Goal: Task Accomplishment & Management: Manage account settings

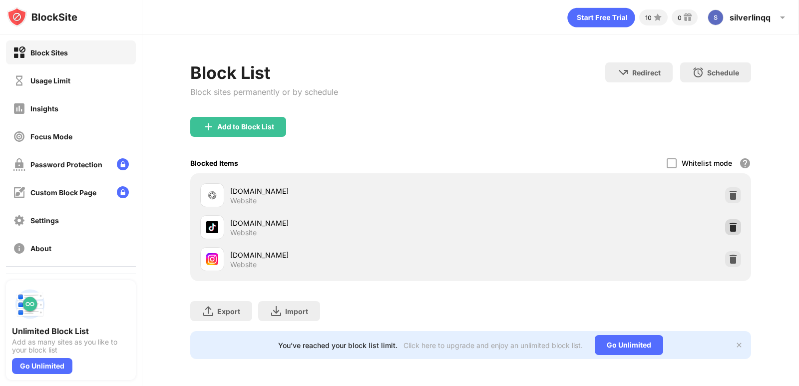
click at [729, 225] on img at bounding box center [733, 227] width 10 height 10
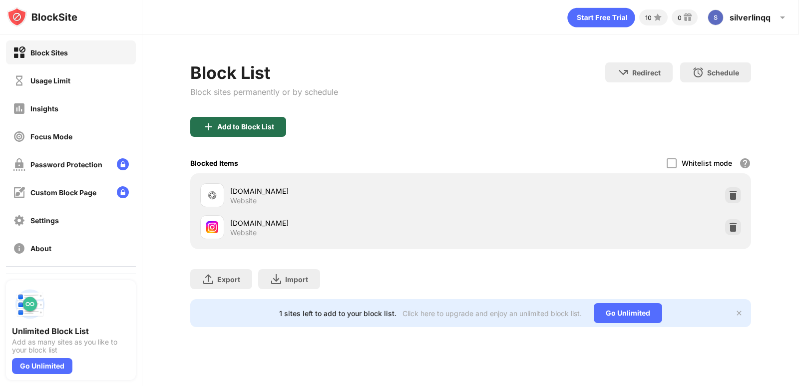
click at [256, 128] on div "Add to Block List" at bounding box center [245, 127] width 57 height 8
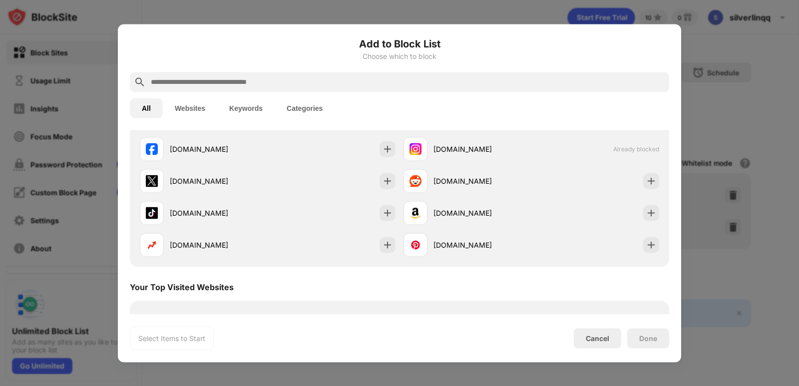
scroll to position [200, 0]
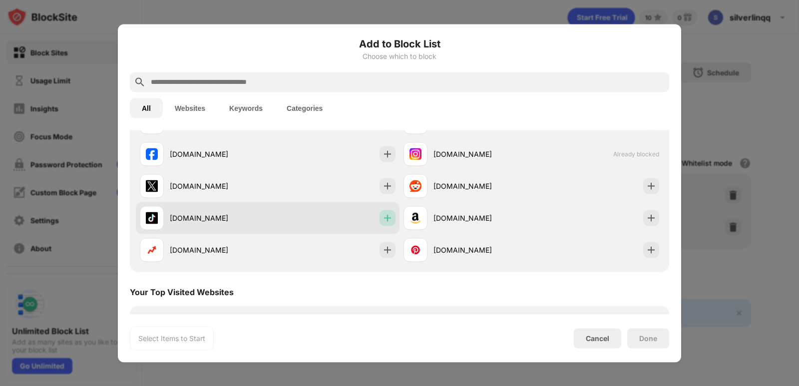
click at [384, 216] on img at bounding box center [388, 218] width 10 height 10
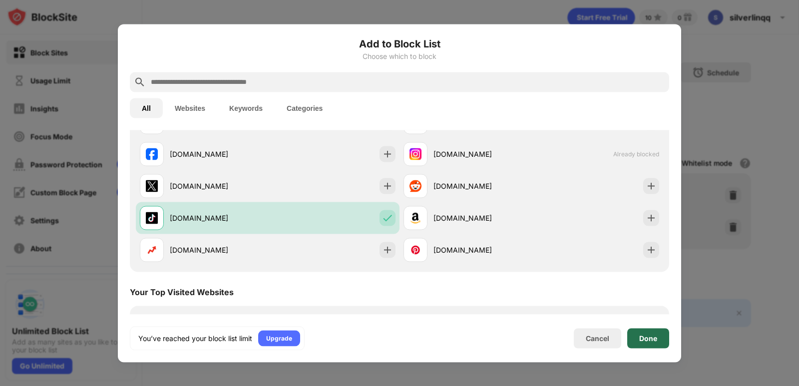
click at [649, 332] on div "Done" at bounding box center [648, 338] width 42 height 20
